Goal: Ask a question

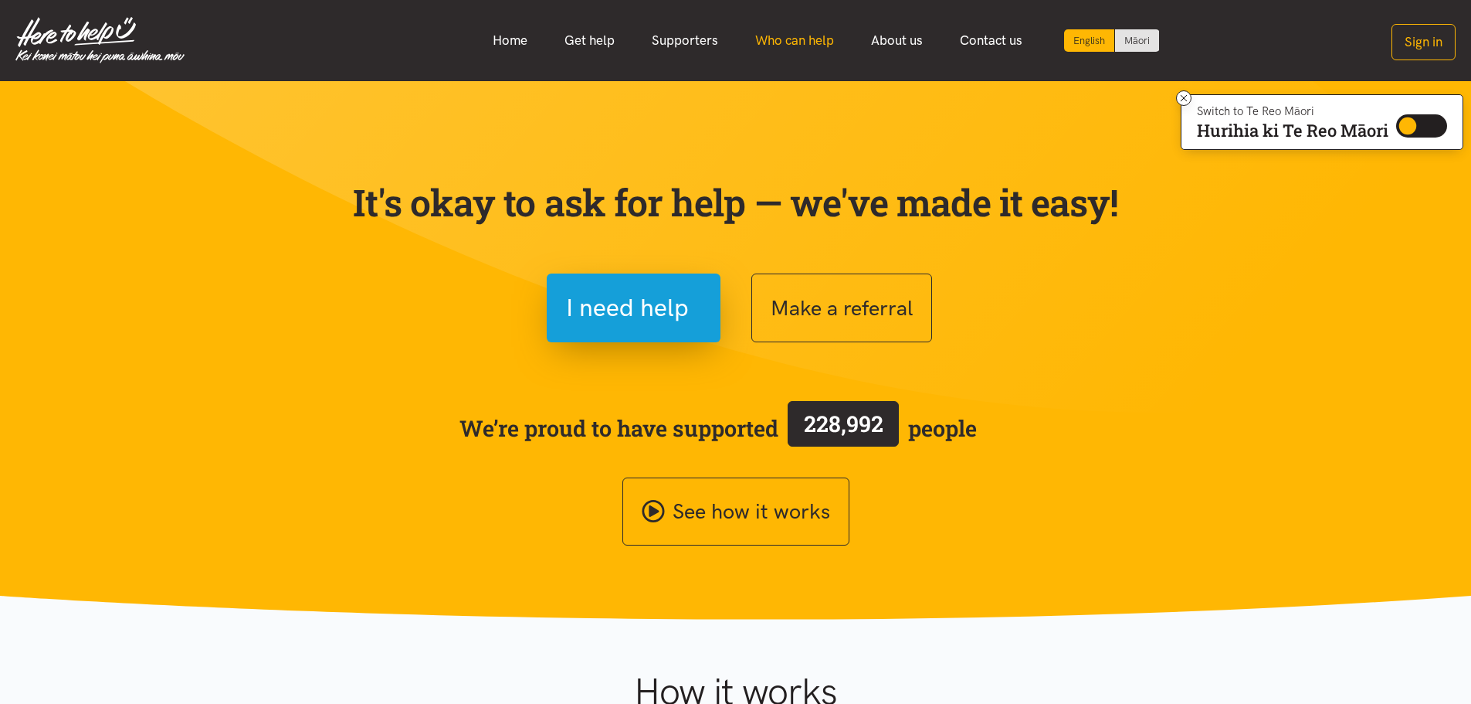
click at [825, 42] on link "Who can help" at bounding box center [795, 40] width 116 height 33
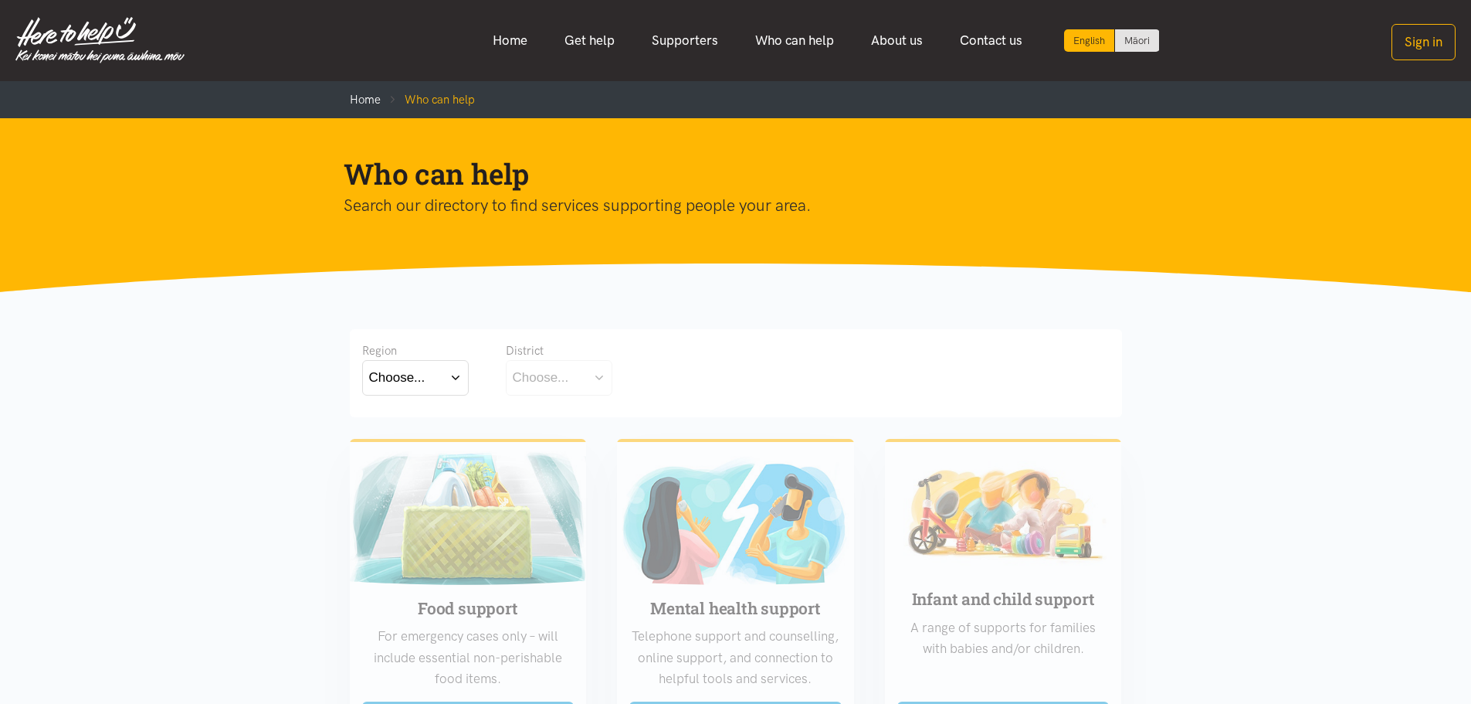
click at [452, 382] on button "Choose..." at bounding box center [415, 377] width 107 height 35
